Goal: Complete application form

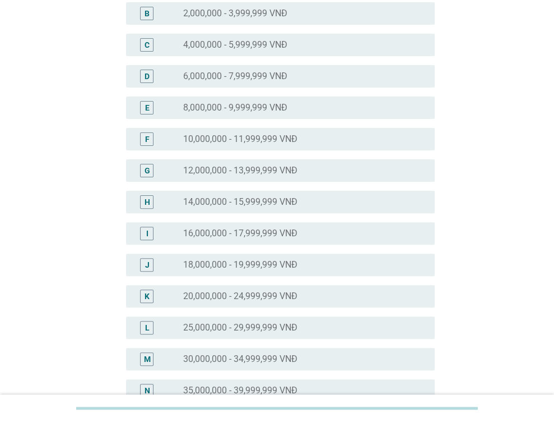
scroll to position [168, 0]
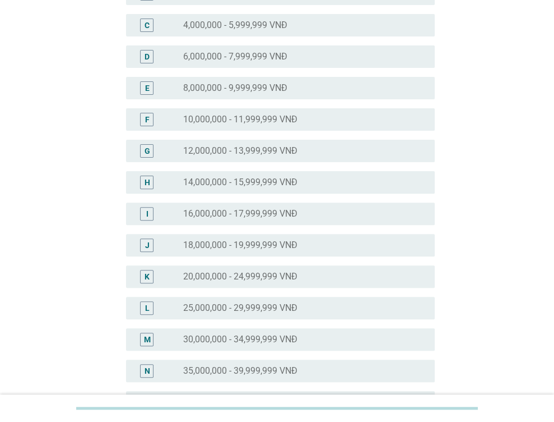
click at [254, 309] on label "25,000,000 - 29,999,999 VNĐ" at bounding box center [240, 307] width 114 height 11
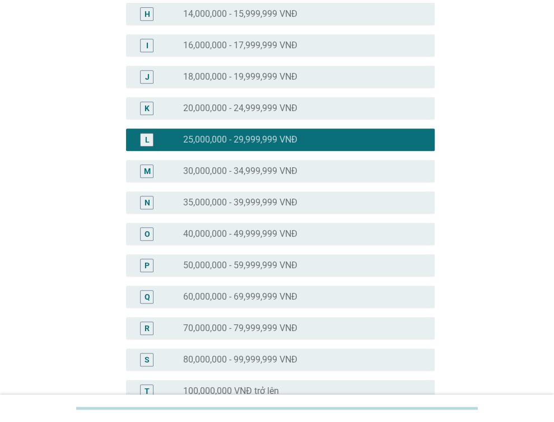
scroll to position [492, 0]
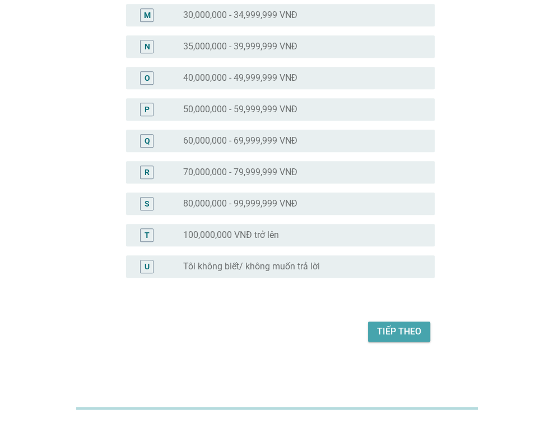
click at [392, 322] on button "Tiếp theo" at bounding box center [399, 331] width 62 height 20
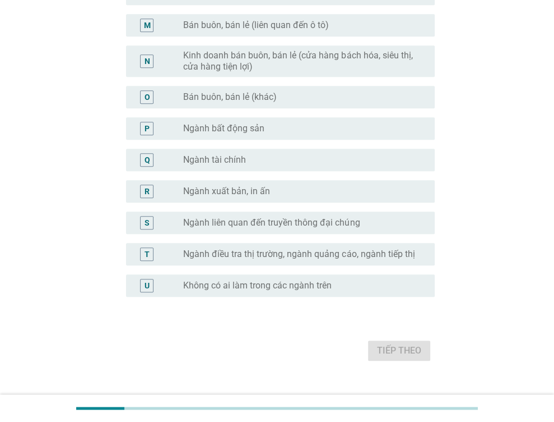
scroll to position [557, 0]
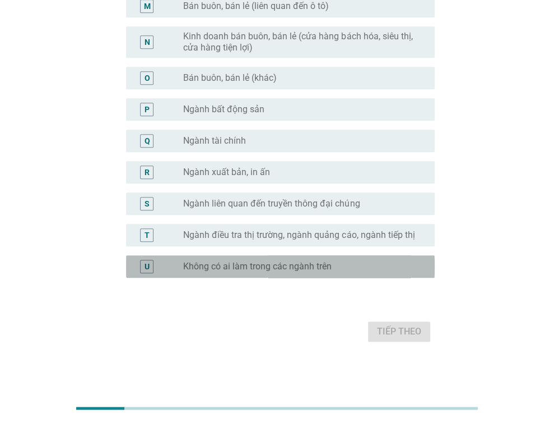
click at [262, 264] on label "Không có ai làm trong các ngành trên" at bounding box center [257, 266] width 149 height 11
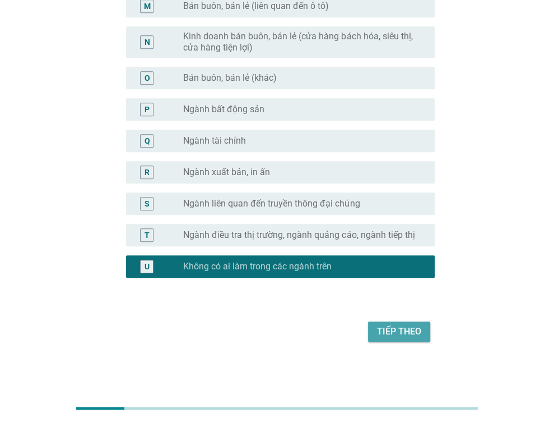
click at [404, 327] on div "Tiếp theo" at bounding box center [399, 331] width 44 height 13
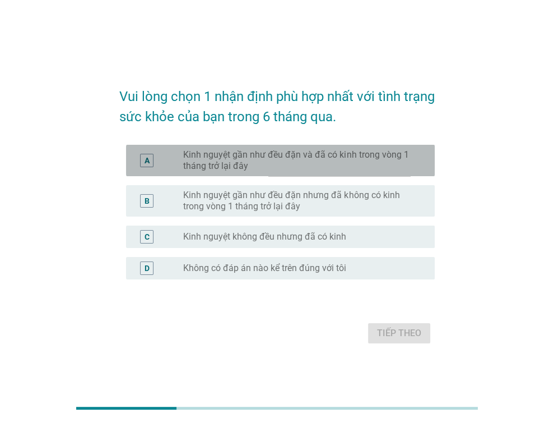
click at [350, 150] on label "Kinh nguyệt gần như đều đặn và đã có kinh trong vòng 1 tháng trở lại đây" at bounding box center [300, 160] width 234 height 22
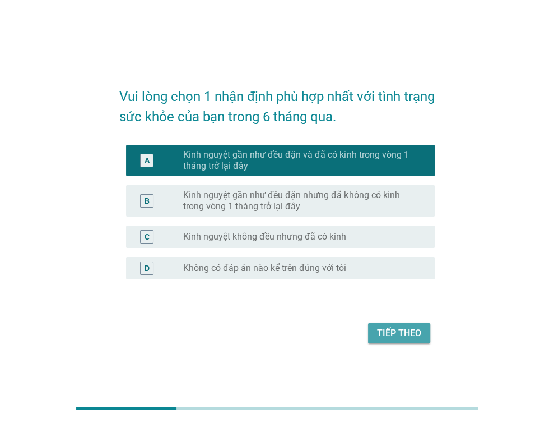
click at [410, 335] on div "Tiếp theo" at bounding box center [399, 332] width 44 height 13
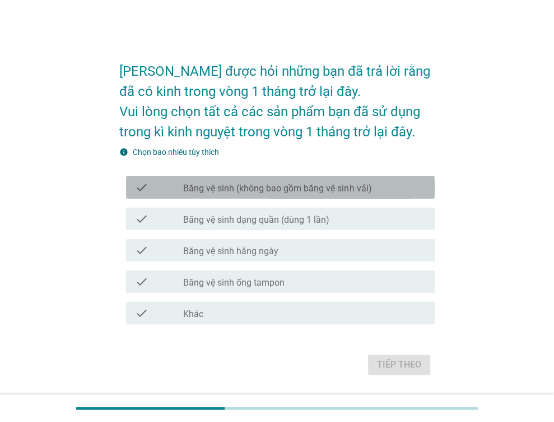
click at [234, 190] on label "Băng vệ sinh (không bao gồm băng vệ sinh vải)" at bounding box center [277, 188] width 188 height 11
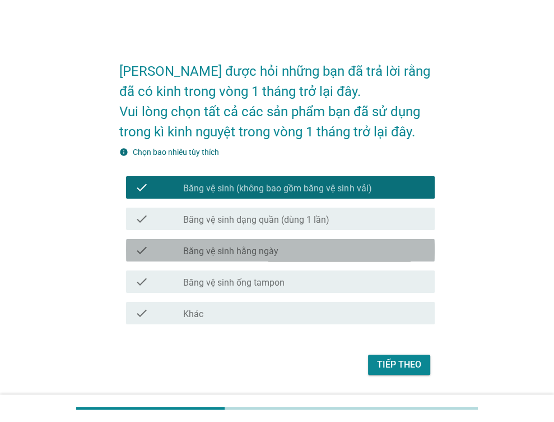
click at [242, 248] on label "Băng vệ sinh hằng ngày" at bounding box center [230, 251] width 95 height 11
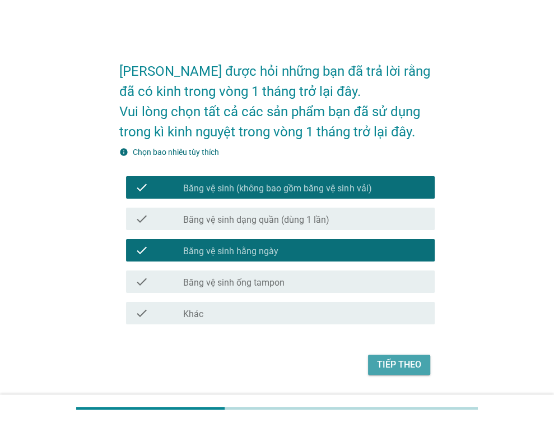
click at [397, 367] on div "Tiếp theo" at bounding box center [399, 364] width 44 height 13
